Goal: Transaction & Acquisition: Purchase product/service

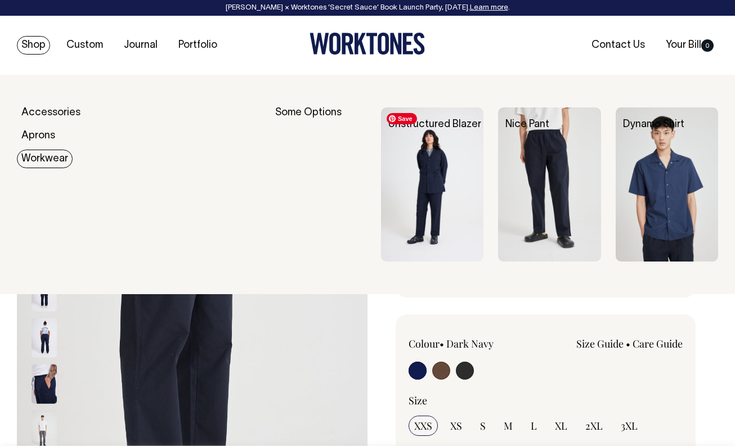
click at [433, 185] on img at bounding box center [432, 184] width 102 height 154
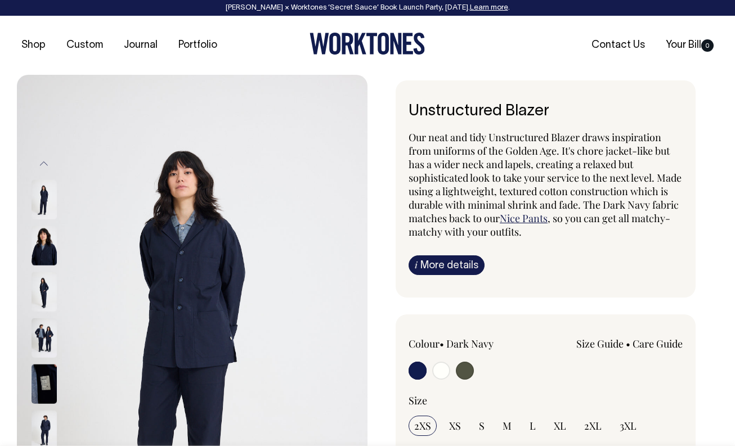
click at [439, 368] on input "radio" at bounding box center [441, 371] width 18 height 18
radio input "true"
radio input "false"
radio input "true"
select select "Off-White"
